Goal: Download file/media

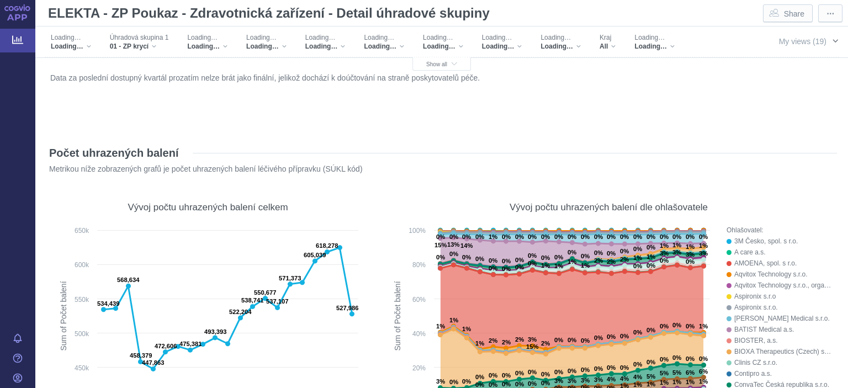
click at [798, 41] on span "My views (19)" at bounding box center [802, 41] width 47 height 9
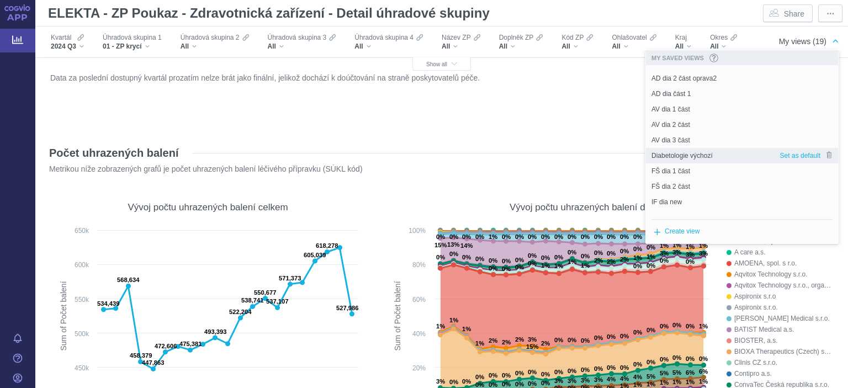
click at [694, 157] on span "Diabetologie výchozí" at bounding box center [681, 156] width 61 height 10
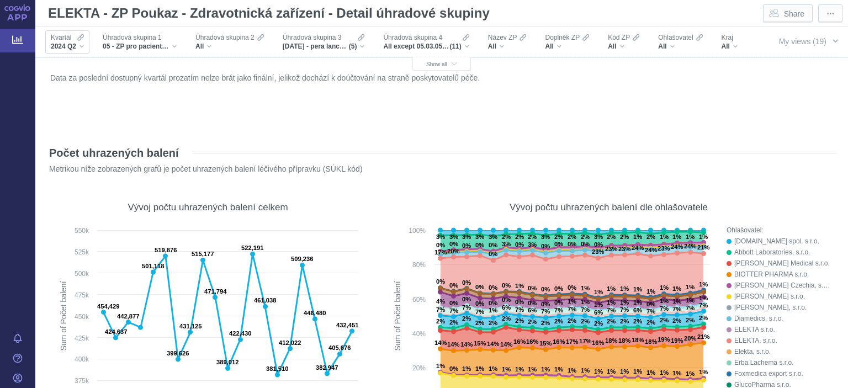
click at [67, 43] on span "2024 Q2" at bounding box center [63, 46] width 25 height 9
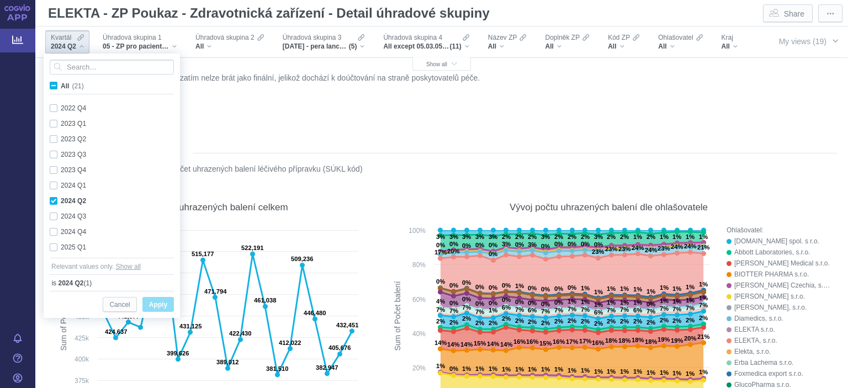
scroll to position [170, 0]
click at [78, 42] on div "2024 Q2" at bounding box center [67, 46] width 33 height 9
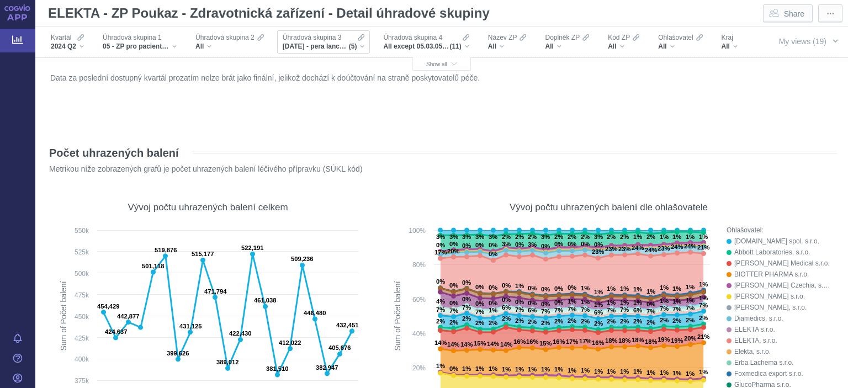
click at [320, 42] on span "05.01.01 - pera lancetová, 05.01.02 - lancety pro lancetová pera, 05.02.01 - gl…" at bounding box center [316, 46] width 66 height 9
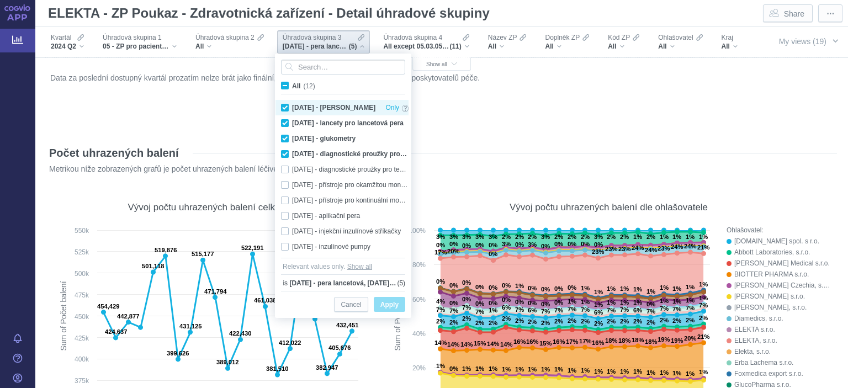
click at [286, 107] on div "05.01.01 - pera lancetová Only" at bounding box center [344, 107] width 139 height 15
checkbox input "false"
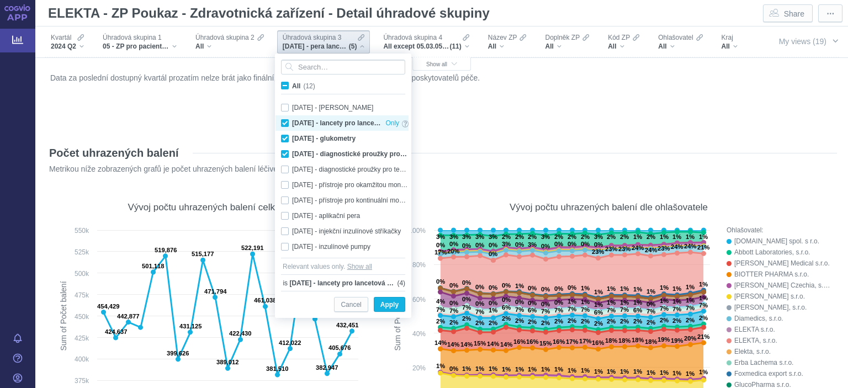
click at [284, 122] on div "05.01.02 - lancety pro lancetová pera Only" at bounding box center [344, 122] width 139 height 15
checkbox input "false"
click at [284, 136] on div "05.02.01 - glukometry Only" at bounding box center [344, 138] width 139 height 15
checkbox input "false"
click at [282, 147] on div "05.02.02 - diagnostické proužky pro testování krve Only" at bounding box center [344, 153] width 139 height 15
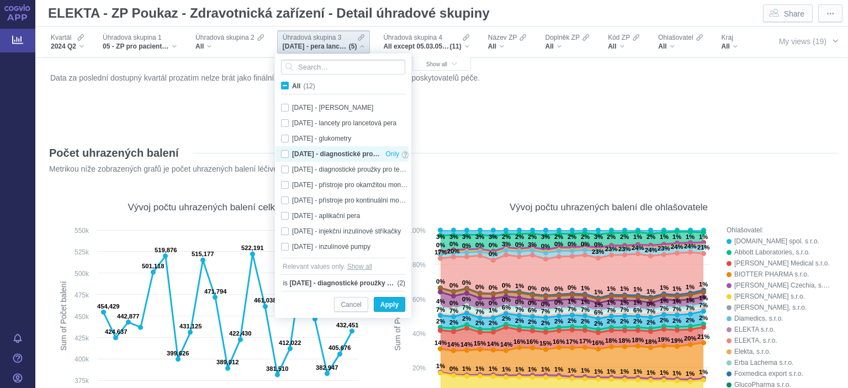
checkbox input "false"
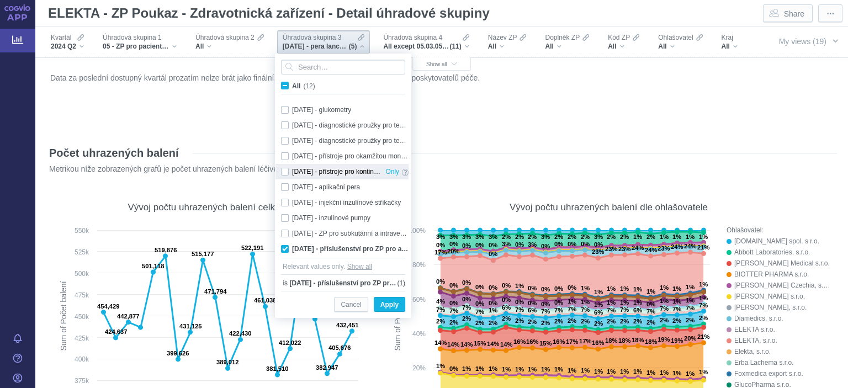
scroll to position [31, 0]
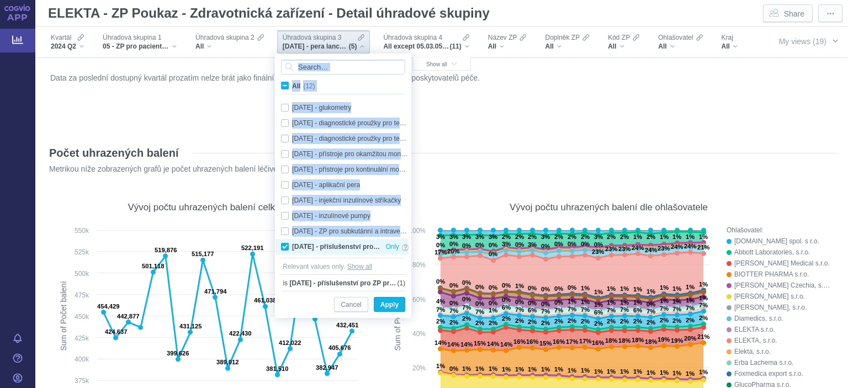
click at [288, 248] on div "05.03.05 - příslušenství pro ZP pro aplikaci léčiva Only" at bounding box center [344, 246] width 139 height 15
checkbox input "false"
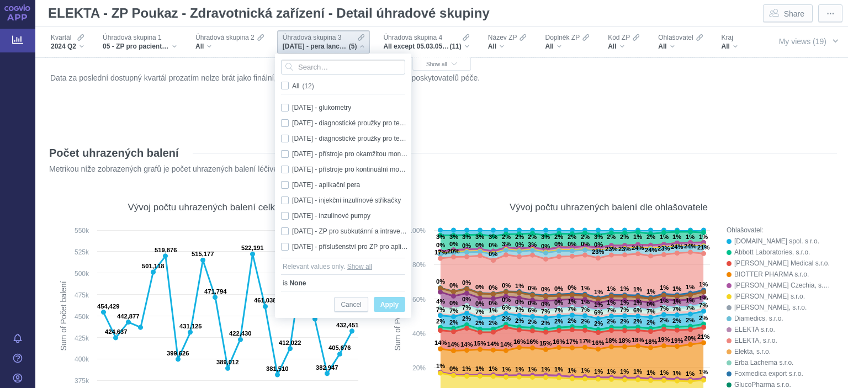
click at [465, 129] on div "Data za poslední dostupný kvartál prozatím nelze brát jako finální, jelikož doc…" at bounding box center [441, 99] width 790 height 61
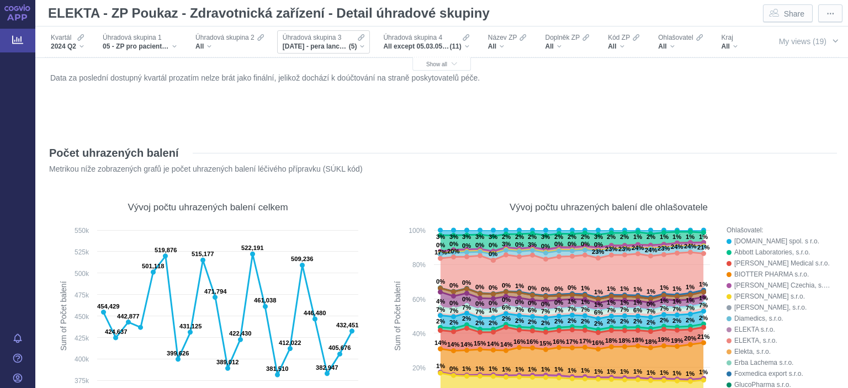
click at [333, 43] on span "05.01.01 - pera lancetová, 05.01.02 - lancety pro lancetová pera, 05.02.01 - gl…" at bounding box center [316, 46] width 66 height 9
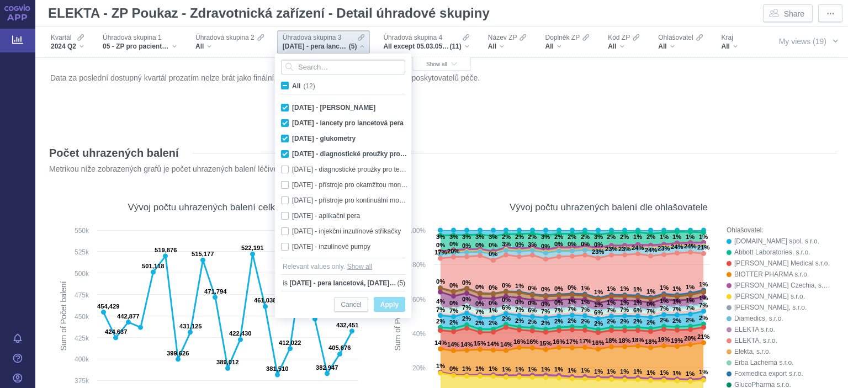
click at [292, 84] on span "All (12)" at bounding box center [303, 86] width 23 height 8
click at [292, 84] on input "All (12)" at bounding box center [295, 83] width 7 height 7
checkbox input "true"
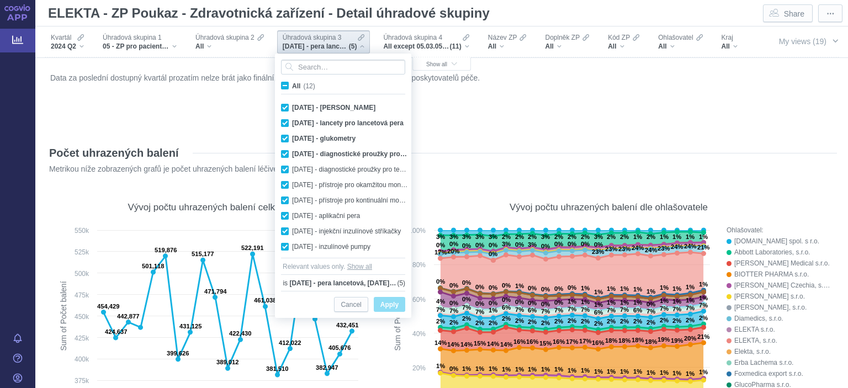
checkbox input "true"
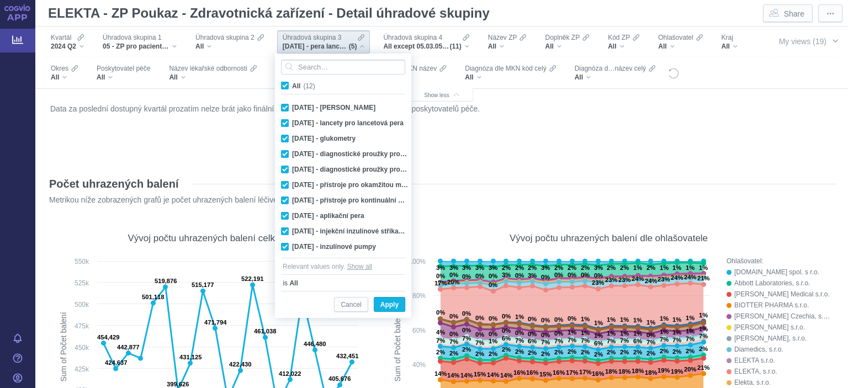
click at [292, 84] on span "All (12)" at bounding box center [303, 86] width 23 height 8
click at [292, 84] on input "All (12)" at bounding box center [295, 83] width 7 height 7
checkbox input "false"
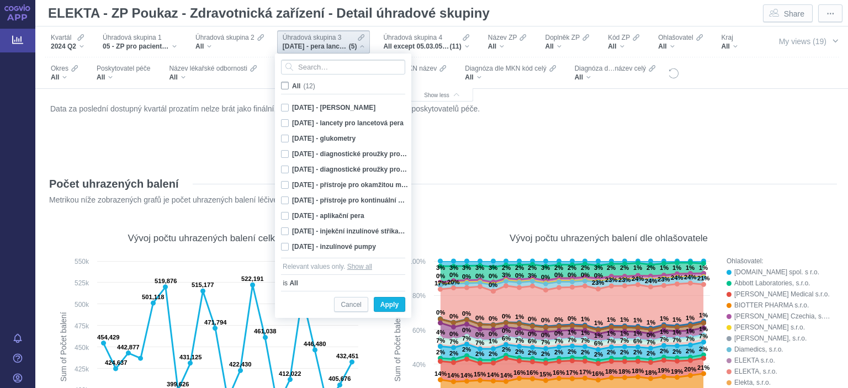
checkbox input "false"
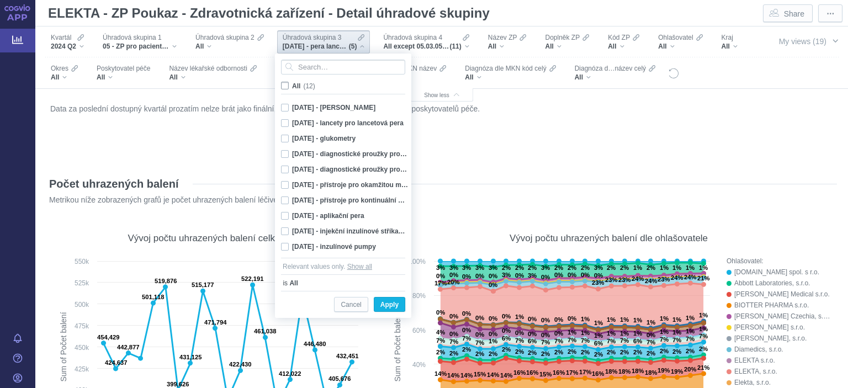
checkbox input "false"
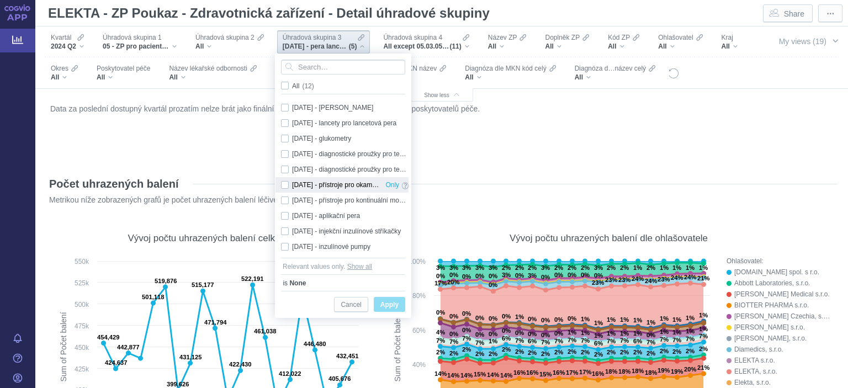
click at [288, 187] on div "05.02.04 - přístroje pro okamžitou monitoraci glukózy (FGM = Flash Glucose Moni…" at bounding box center [344, 184] width 139 height 15
checkbox input "true"
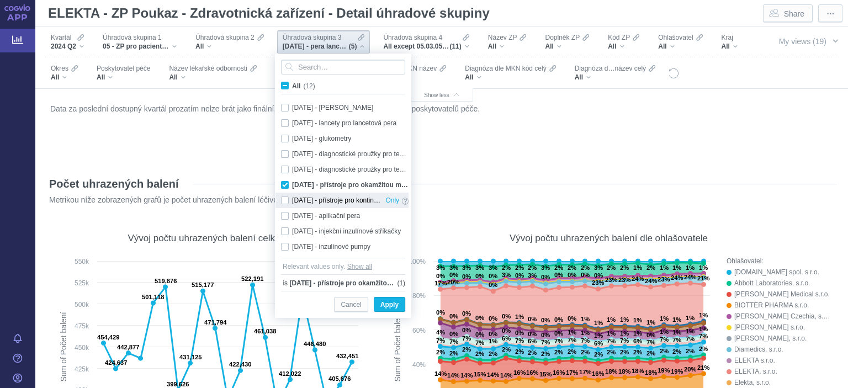
click at [284, 198] on div "05.02.05 - přístroje pro kontinuální monitoraci glukózy (CGM = Continuous Gluco…" at bounding box center [344, 200] width 139 height 15
checkbox input "true"
click at [397, 307] on span "Apply" at bounding box center [389, 305] width 18 height 14
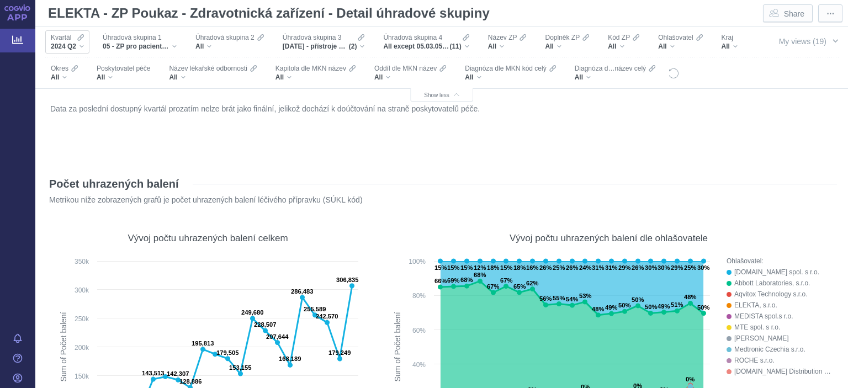
click at [72, 42] on span "2024 Q2" at bounding box center [63, 46] width 25 height 9
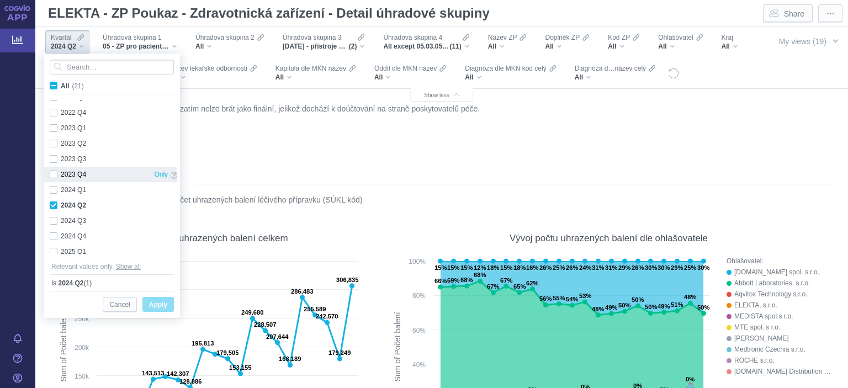
scroll to position [170, 0]
click at [51, 186] on div "2024 Q1 Only" at bounding box center [113, 184] width 139 height 15
checkbox input "true"
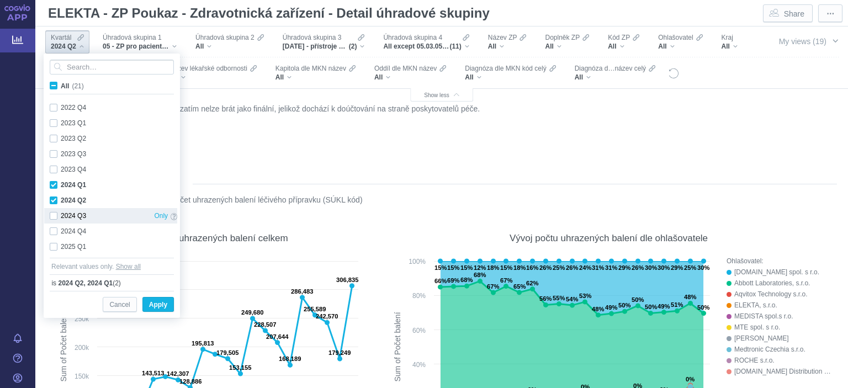
click at [55, 218] on div "2024 Q3 Only" at bounding box center [113, 215] width 139 height 15
checkbox input "true"
click at [54, 229] on div "2024 Q4 Only" at bounding box center [113, 231] width 139 height 15
checkbox input "true"
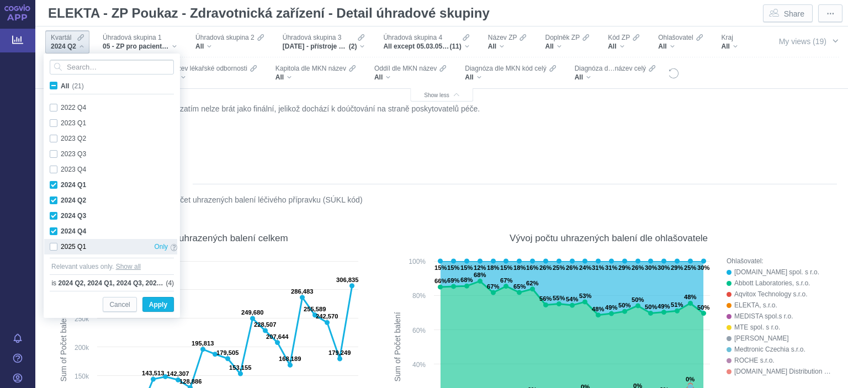
click at [54, 244] on div "2025 Q1 Only" at bounding box center [113, 246] width 139 height 15
checkbox input "true"
click at [153, 310] on span "Apply" at bounding box center [158, 305] width 18 height 14
click at [156, 304] on rect at bounding box center [208, 362] width 312 height 212
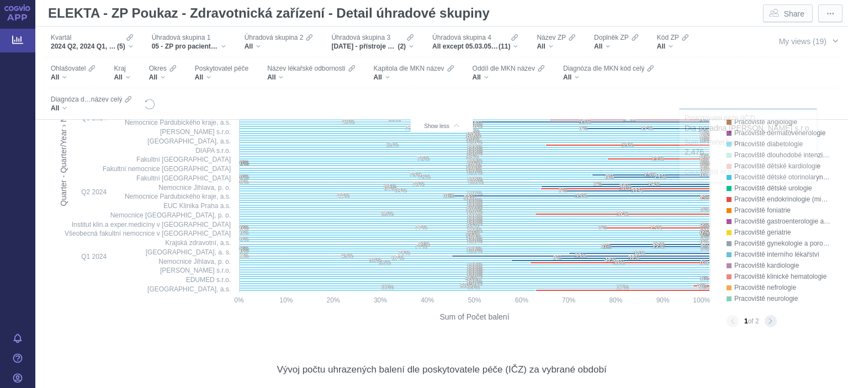
scroll to position [1859, 0]
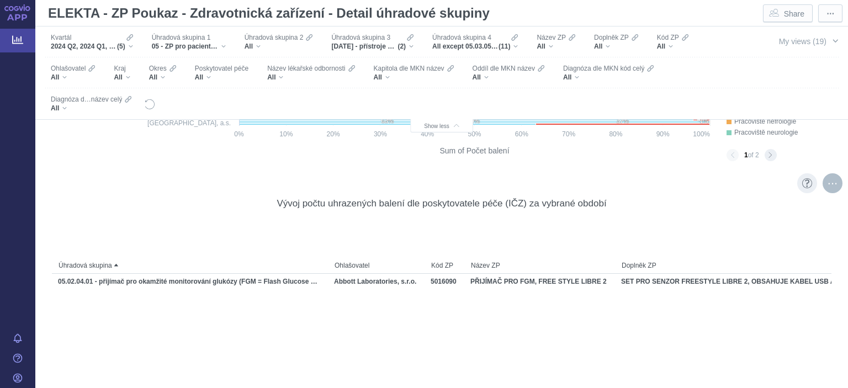
click at [831, 183] on div "More actions" at bounding box center [832, 183] width 20 height 20
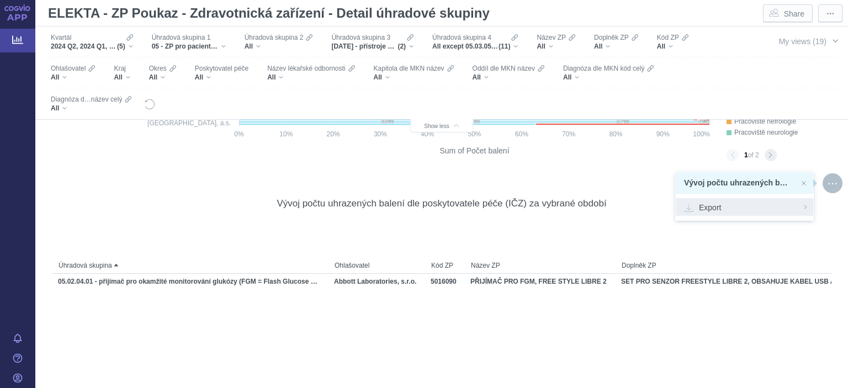
click at [732, 209] on span "Export" at bounding box center [744, 206] width 121 height 11
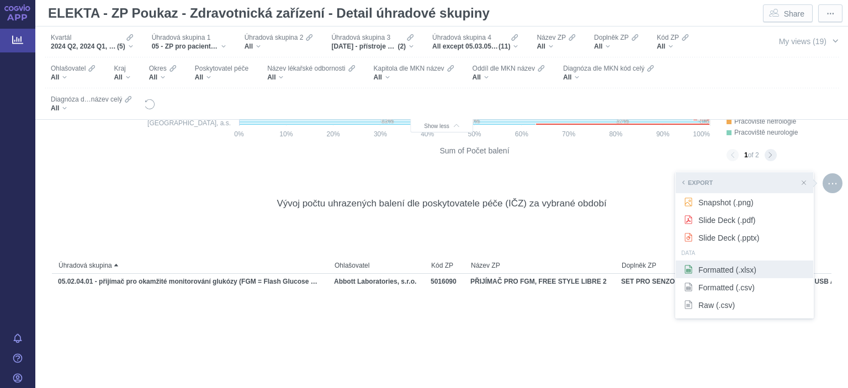
click at [708, 270] on span "Formatted (.xlsx)" at bounding box center [744, 269] width 121 height 11
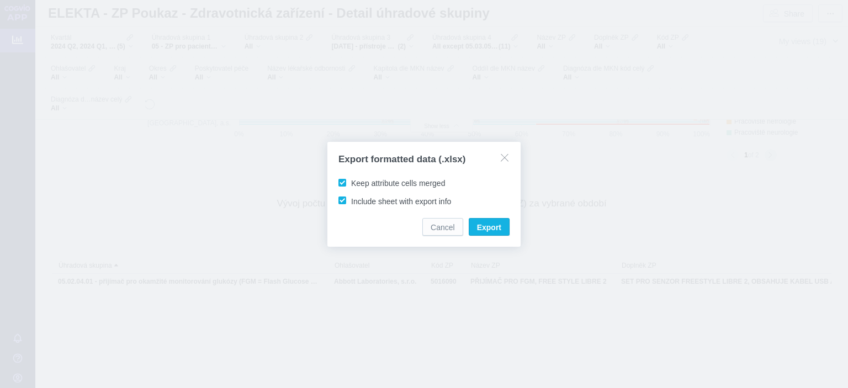
click at [379, 187] on span "Keep attribute cells merged" at bounding box center [398, 183] width 94 height 9
click at [357, 184] on input "Keep attribute cells merged" at bounding box center [352, 180] width 7 height 7
checkbox input "false"
click at [383, 204] on span "Include sheet with export info" at bounding box center [401, 201] width 100 height 9
click at [357, 202] on input "Include sheet with export info" at bounding box center [352, 198] width 7 height 7
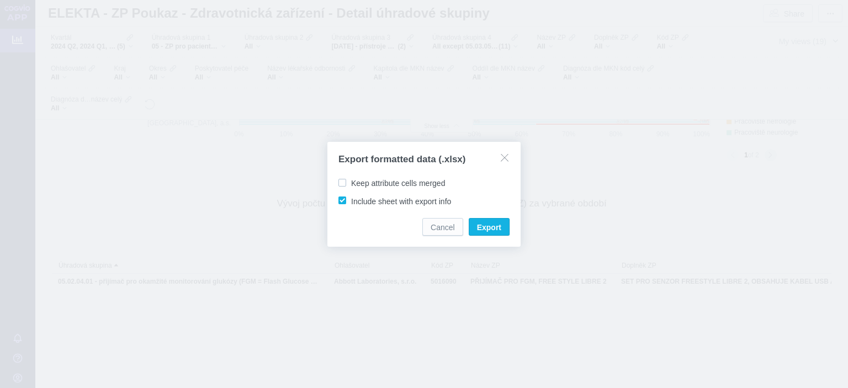
checkbox input "false"
click at [498, 220] on button "Export" at bounding box center [489, 227] width 41 height 18
